Goal: Check status

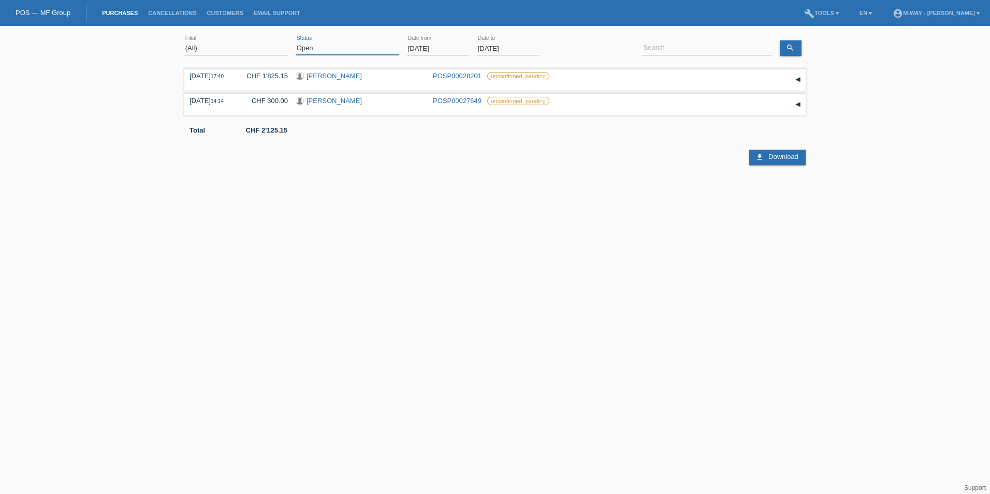
click at [362, 48] on select "(All) New Open Returned Stepped back / Cancelled Completed" at bounding box center [348, 48] width 104 height 12
select select "ALL"
click at [296, 42] on select "(All) New Open Returned Stepped back / Cancelled Completed" at bounding box center [348, 48] width 104 height 12
click at [436, 46] on input "[DATE]" at bounding box center [438, 48] width 62 height 13
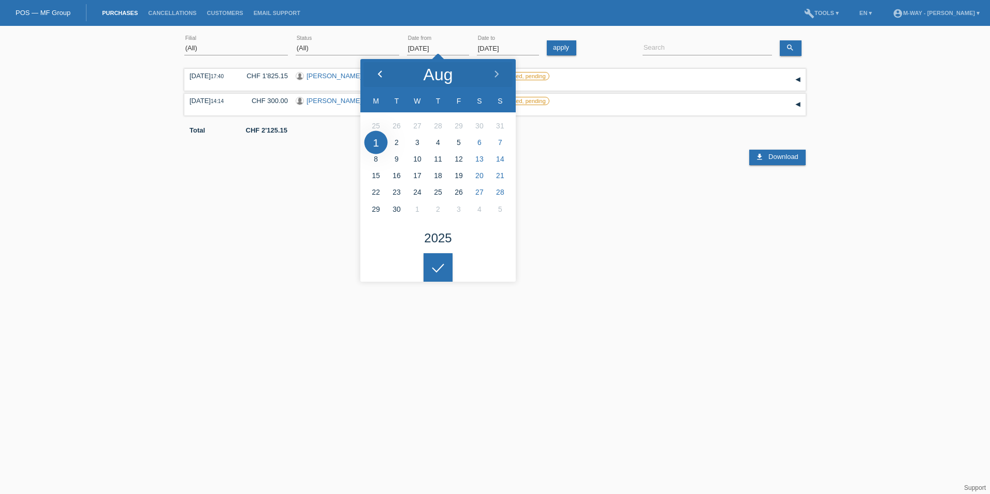
click at [381, 69] on div at bounding box center [379, 74] width 39 height 31
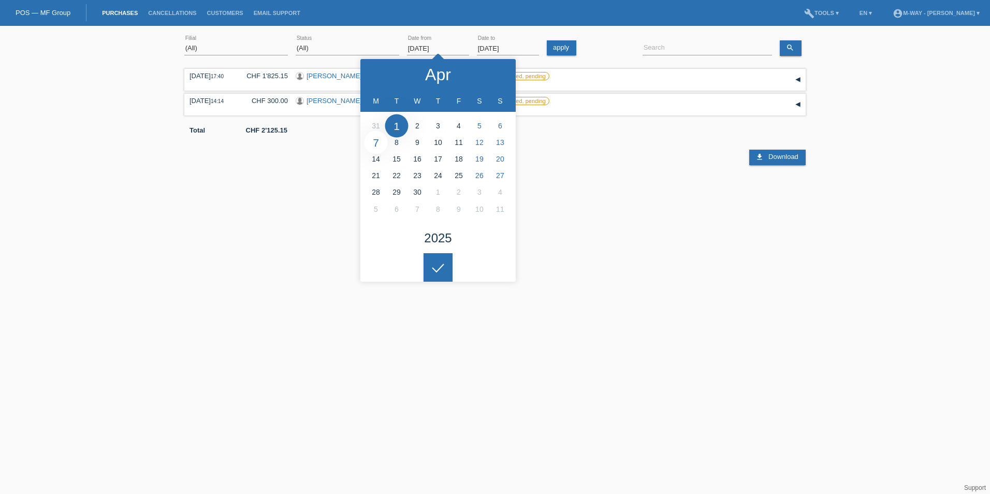
type input "[DATE]"
click at [433, 270] on div at bounding box center [437, 267] width 29 height 29
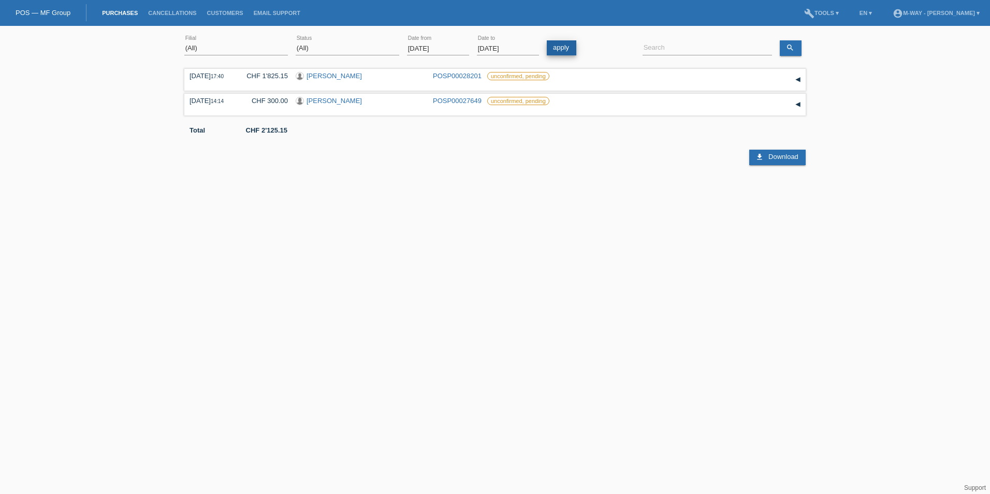
click at [557, 46] on link "apply" at bounding box center [562, 47] width 30 height 15
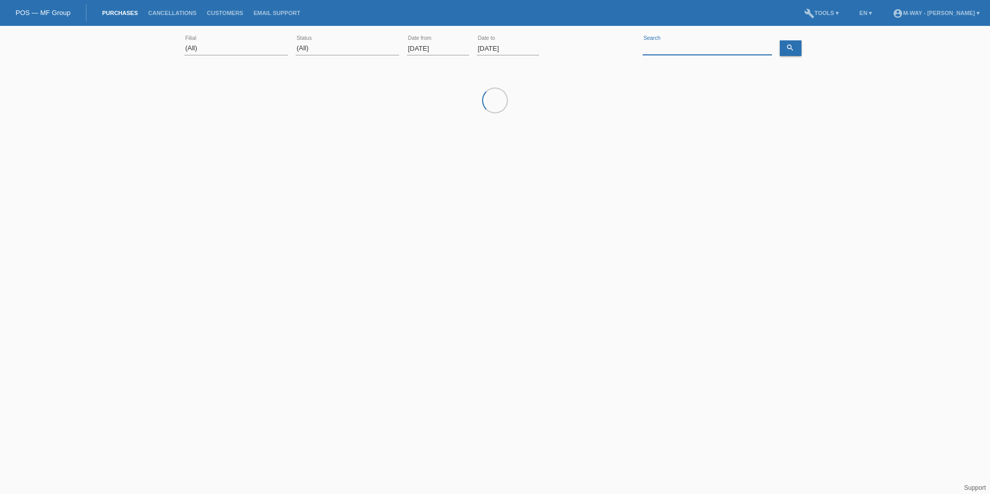
click at [676, 46] on input at bounding box center [706, 48] width 129 height 13
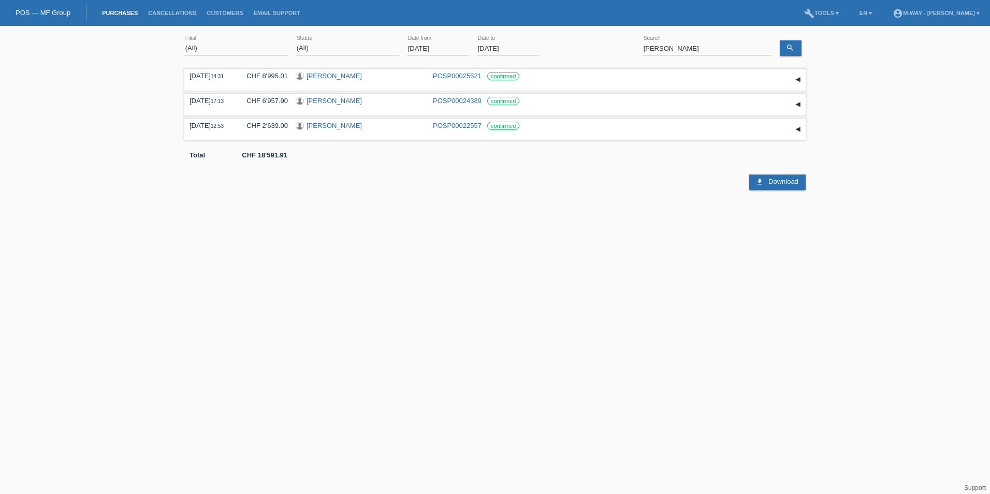
click at [638, 190] on html "Sie haben die falsche Anmeldeseite in Ihren Lesezeichen/Favoriten gespeichert. …" at bounding box center [495, 95] width 990 height 190
click at [691, 42] on input "[PERSON_NAME]" at bounding box center [706, 48] width 129 height 13
type input "[PERSON_NAME]"
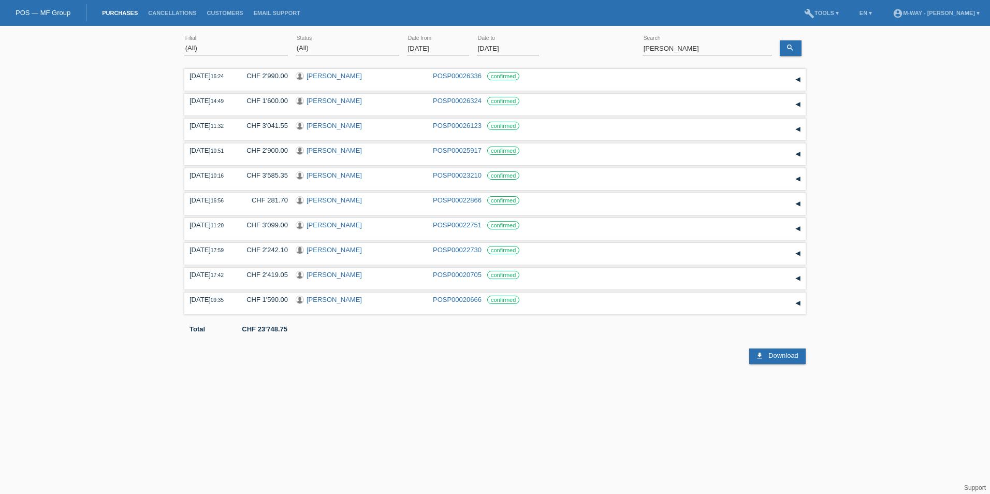
click at [607, 364] on html "Sie haben die falsche Anmeldeseite in Ihren Lesezeichen/Favoriten gespeichert. …" at bounding box center [495, 182] width 990 height 364
